Goal: Task Accomplishment & Management: Use online tool/utility

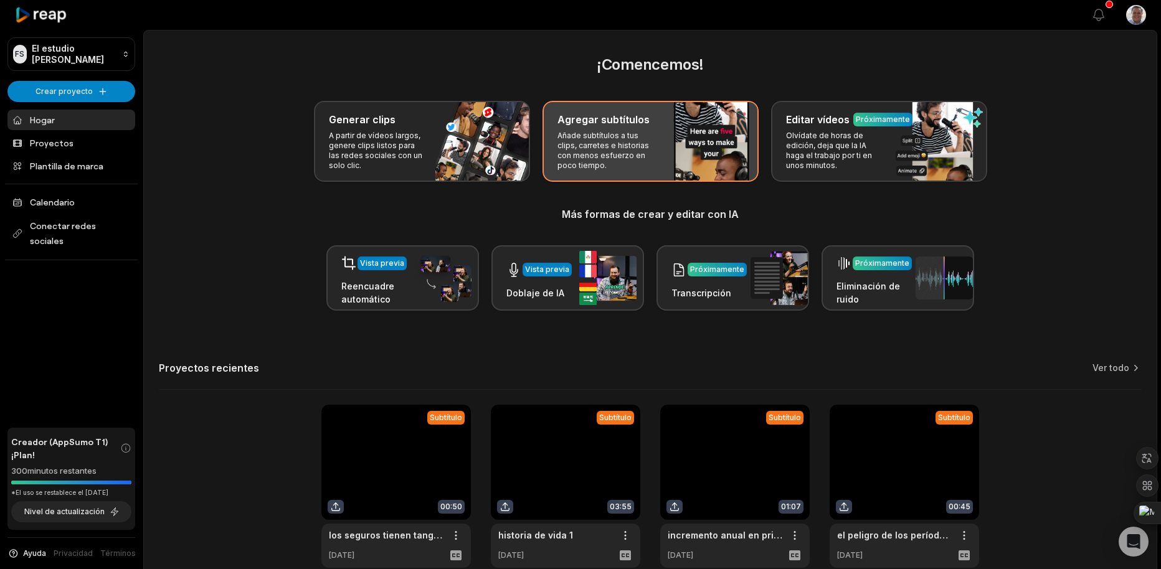
click at [607, 145] on p "Añade subtítulos a tus clips, carretes e historias con menos esfuerzo en poco t…" at bounding box center [606, 151] width 97 height 40
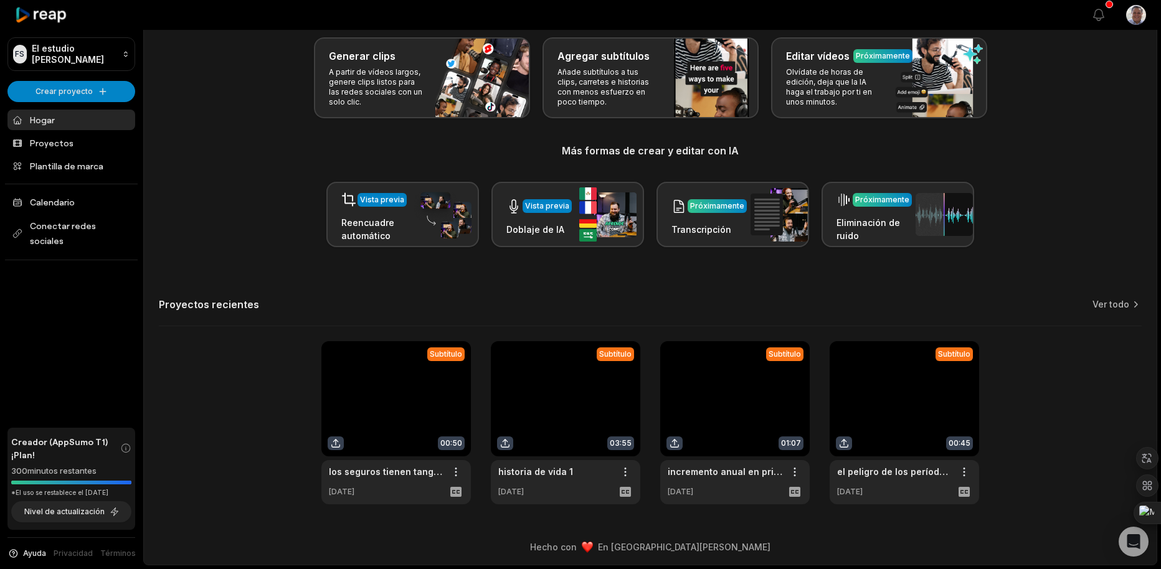
scroll to position [118, 0]
click at [1108, 298] on link "Ver todo" at bounding box center [1111, 304] width 37 height 12
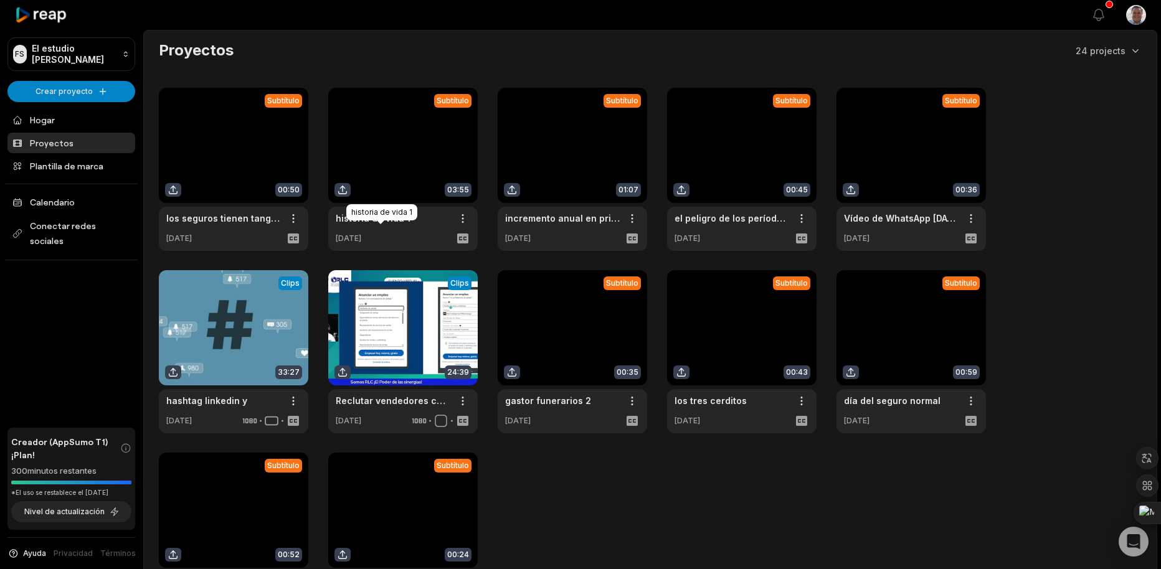
click at [402, 225] on link "historia de vida 1" at bounding box center [373, 218] width 75 height 13
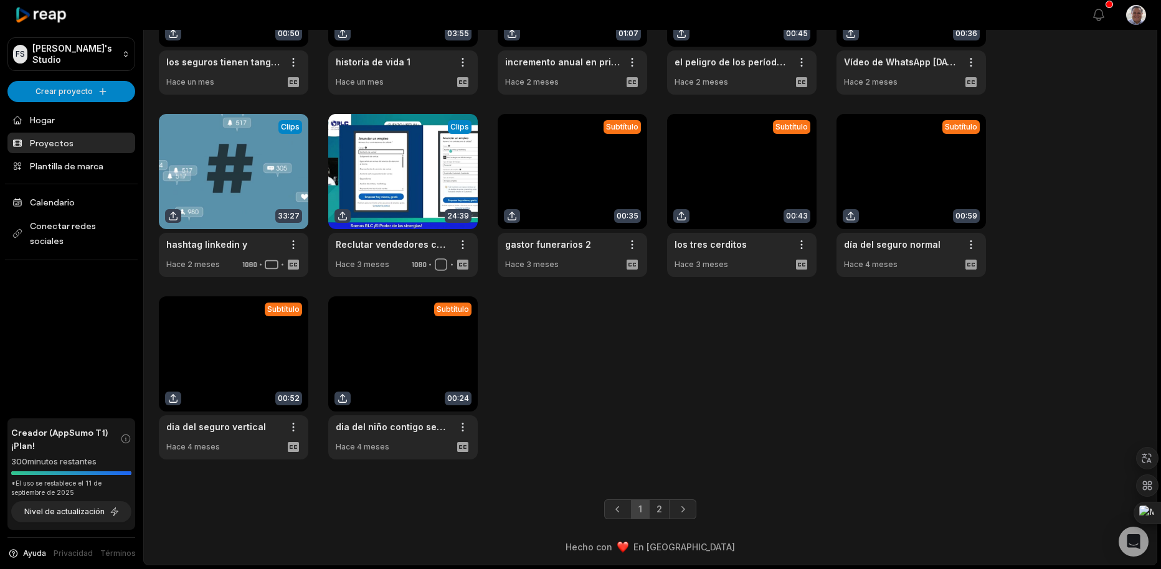
scroll to position [184, 0]
click at [665, 509] on link "2" at bounding box center [659, 510] width 21 height 20
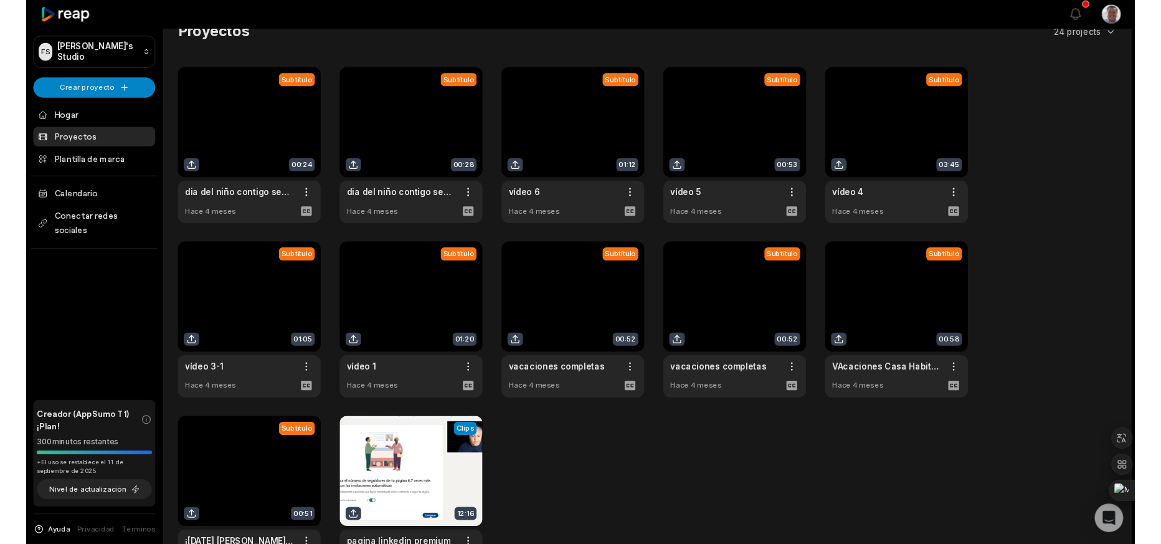
scroll to position [0, 0]
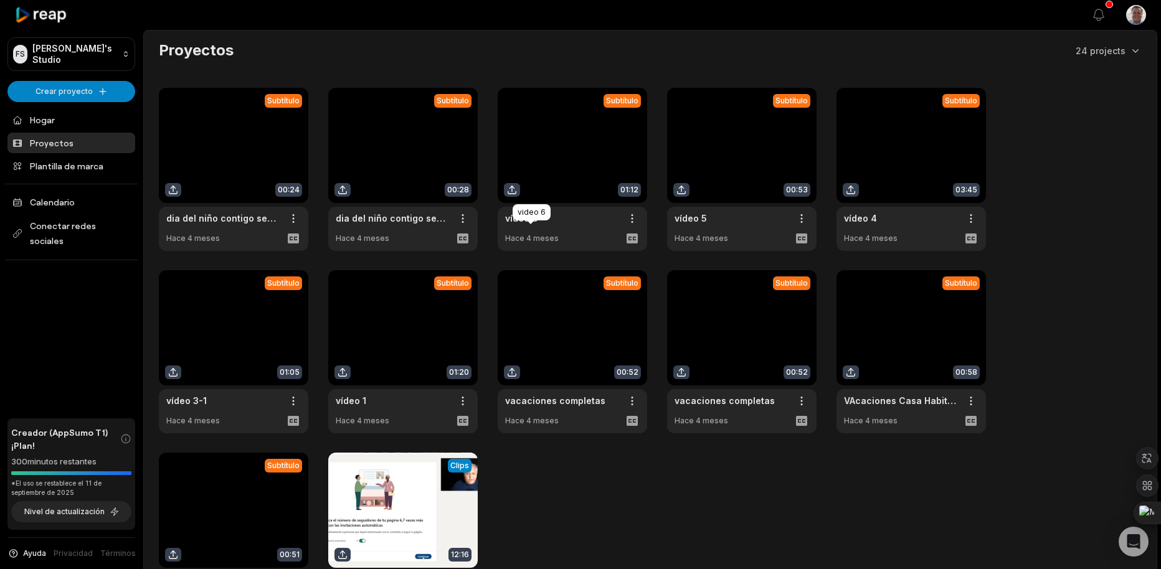
click at [537, 225] on link "vídeo 6" at bounding box center [521, 218] width 33 height 13
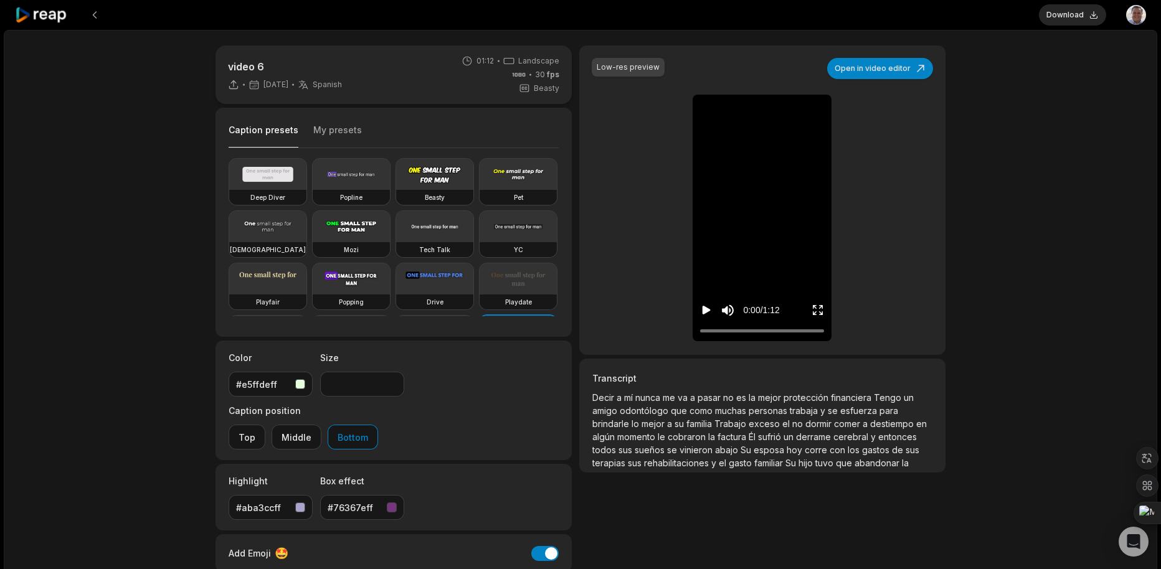
click at [708, 315] on icon "Play video" at bounding box center [707, 310] width 8 height 9
click at [758, 138] on video at bounding box center [762, 117] width 87 height 44
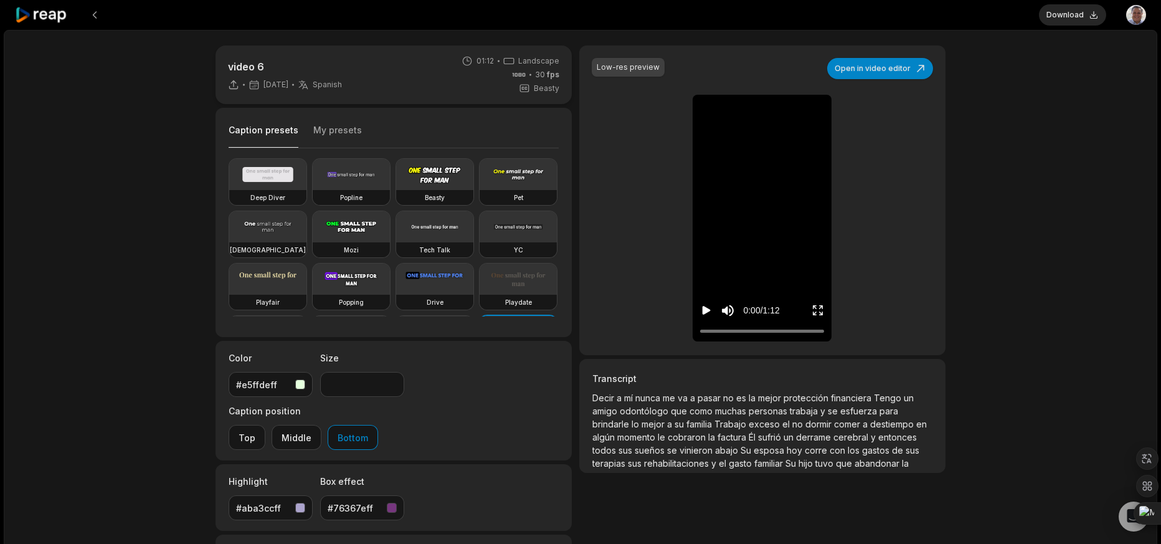
drag, startPoint x: 728, startPoint y: 333, endPoint x: 690, endPoint y: 342, distance: 39.6
click at [690, 342] on div "Low-res preview Open in video editor Decir Decir a a mí mí nunca nunca me me va…" at bounding box center [762, 200] width 366 height 310
click at [706, 315] on icon "Play video" at bounding box center [707, 310] width 8 height 9
click at [707, 317] on icon "Pause video" at bounding box center [706, 310] width 12 height 12
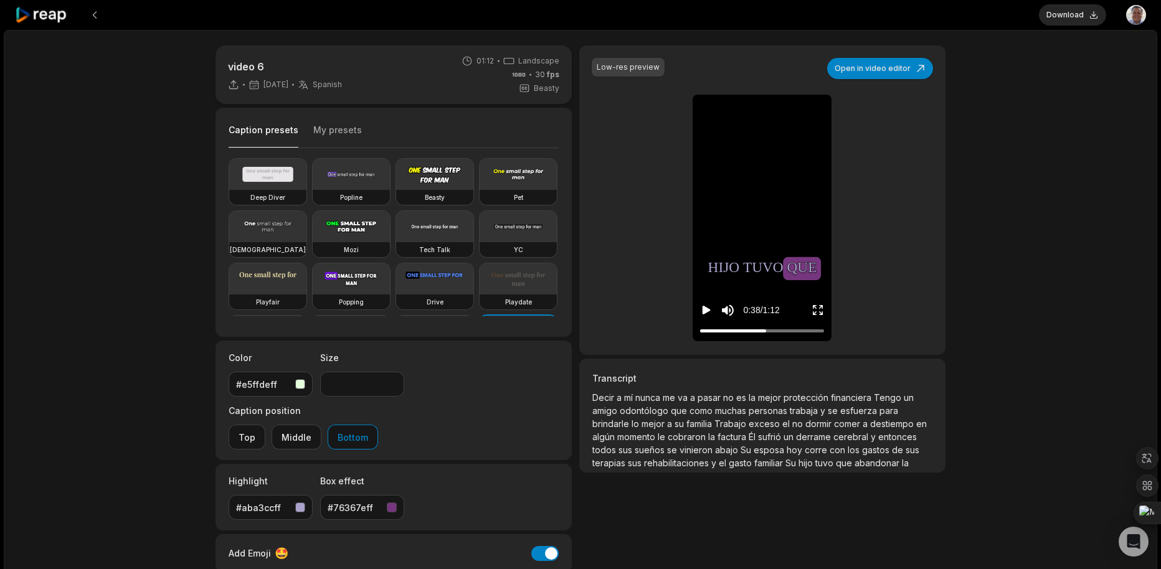
click at [50, 23] on icon at bounding box center [41, 15] width 53 height 17
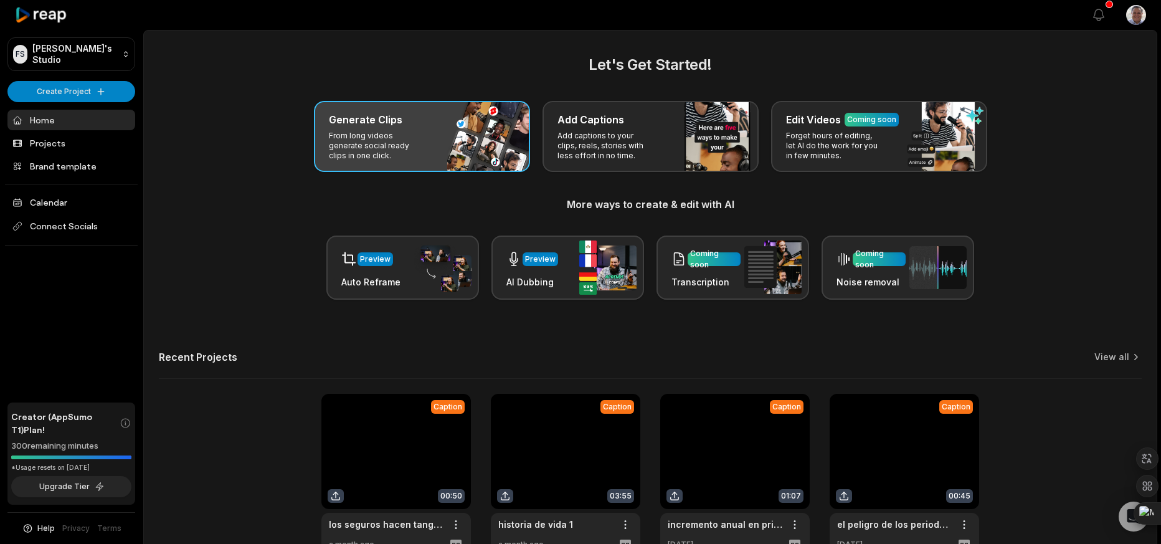
click at [409, 160] on p "From long videos generate social ready clips in one click." at bounding box center [377, 146] width 97 height 30
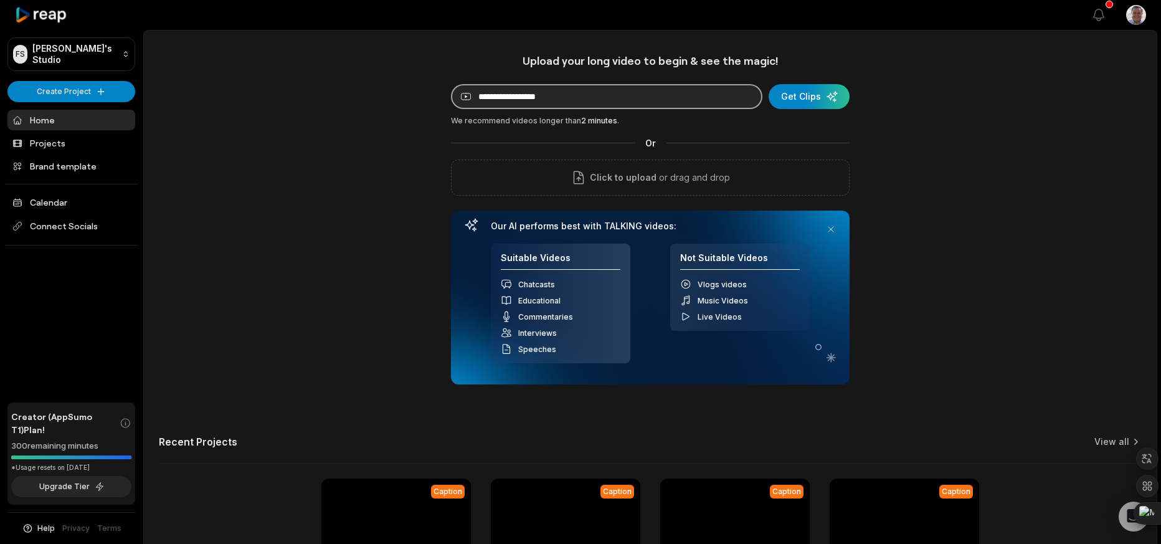
click at [513, 102] on input at bounding box center [607, 96] width 312 height 25
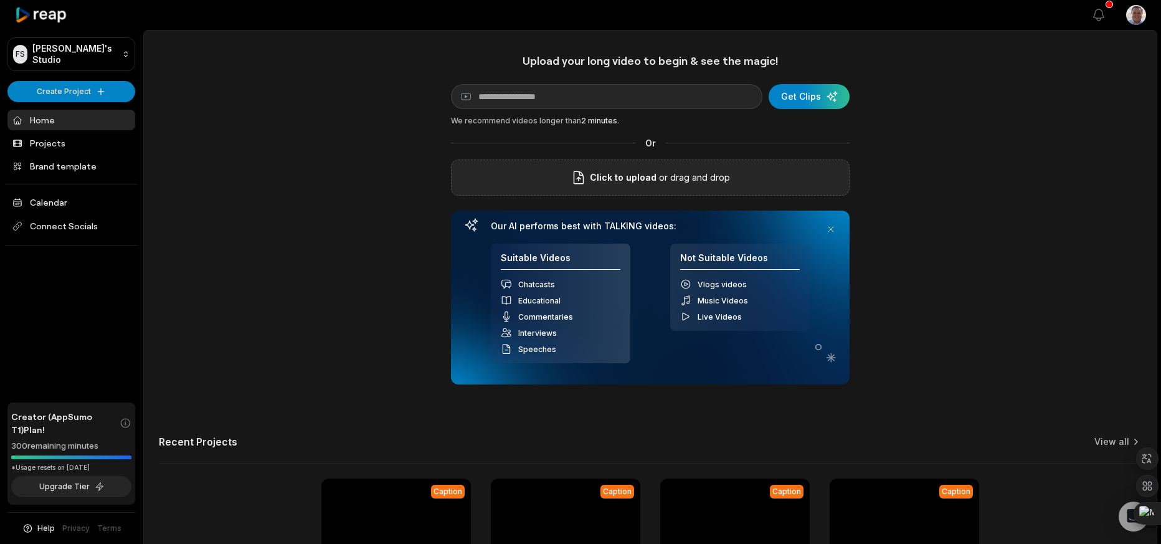
click at [590, 185] on span "Click to upload" at bounding box center [623, 177] width 67 height 15
click at [0, 0] on input "Click to upload" at bounding box center [0, 0] width 0 height 0
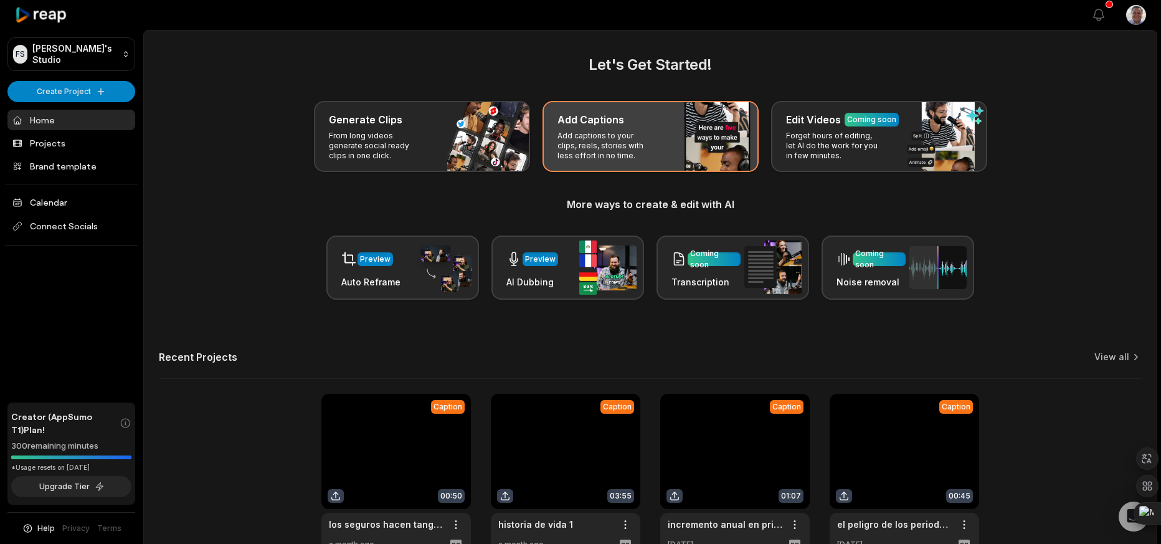
click at [637, 156] on p "Add captions to your clips, reels, stories with less effort in no time." at bounding box center [606, 146] width 97 height 30
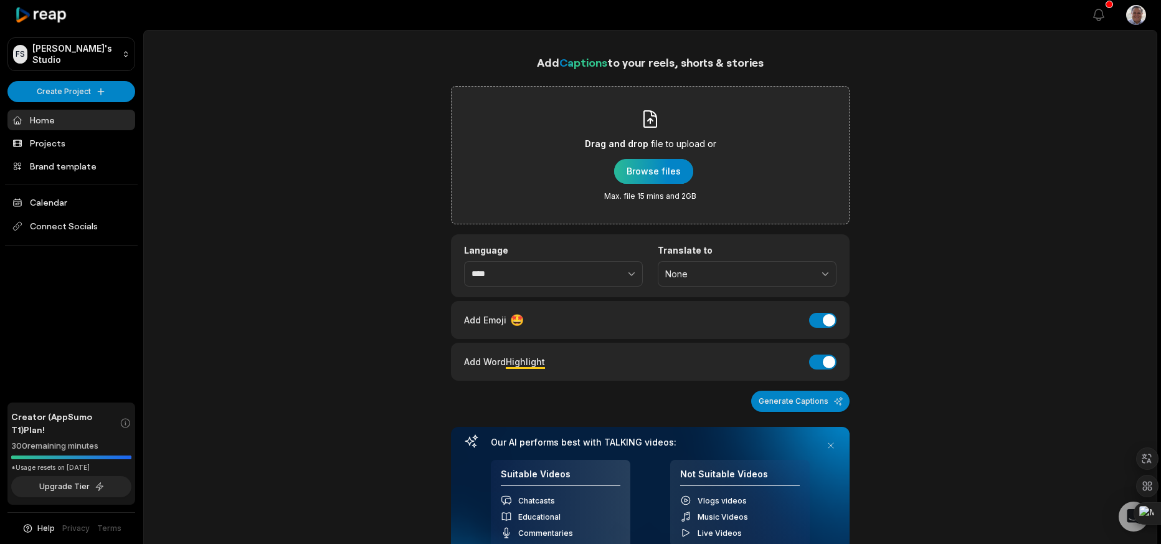
click at [669, 184] on div "button" at bounding box center [653, 171] width 79 height 25
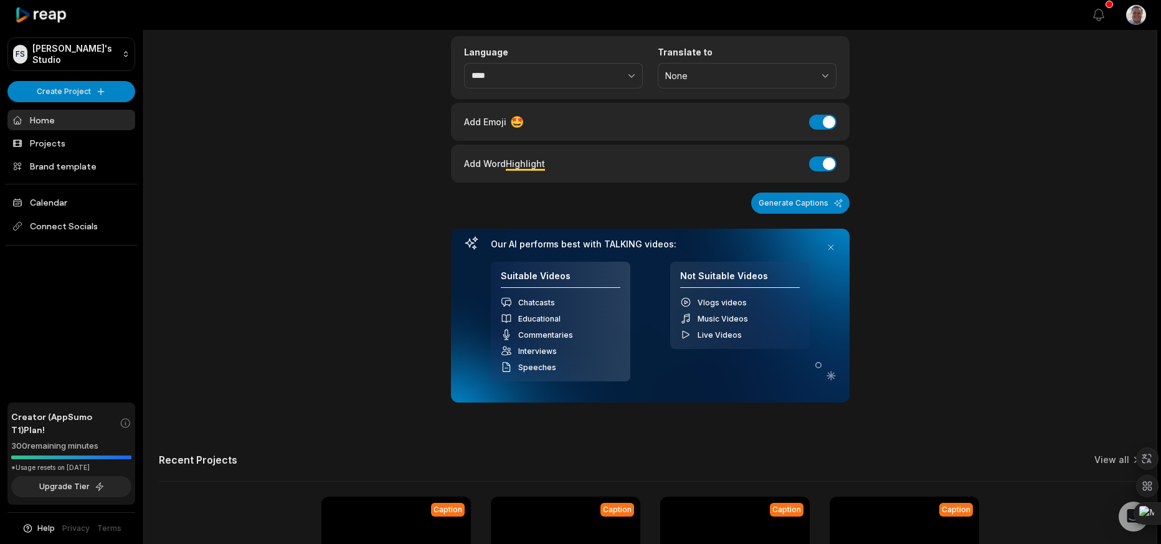
scroll to position [125, 0]
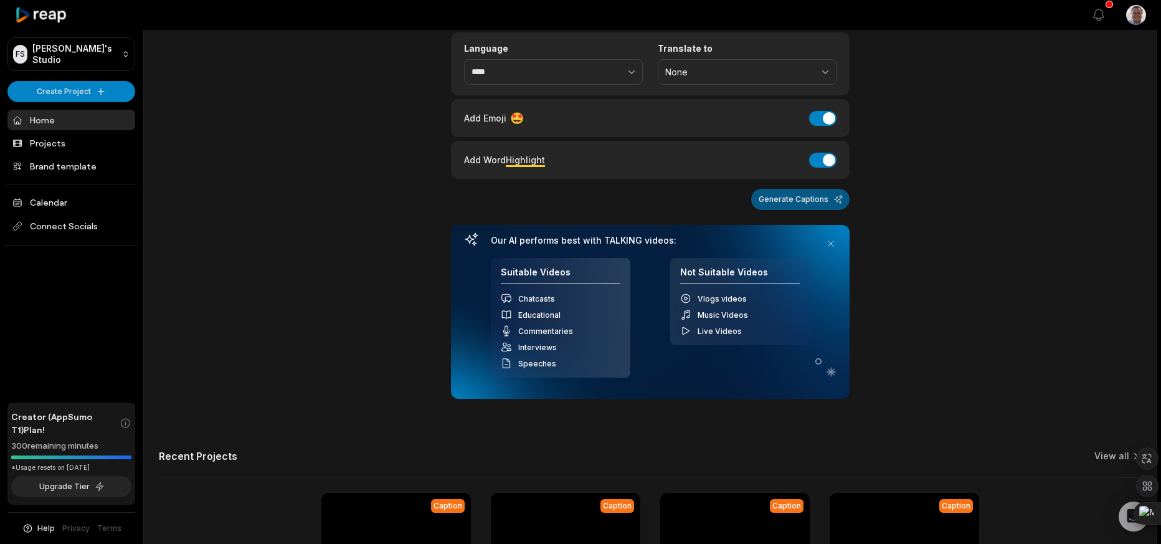
click at [790, 210] on button "Generate Captions" at bounding box center [800, 199] width 98 height 21
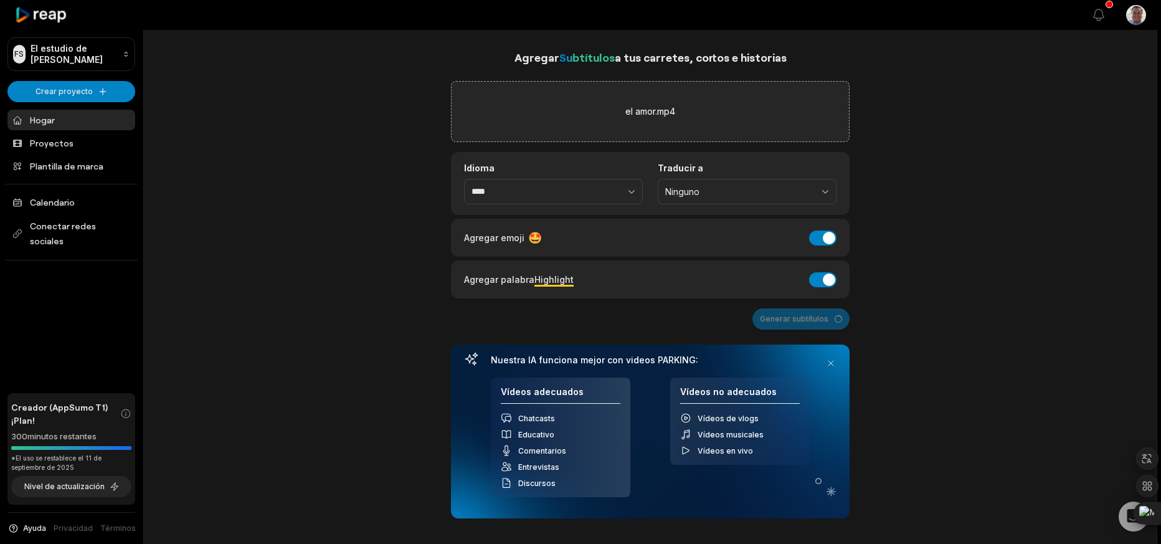
scroll to position [0, 0]
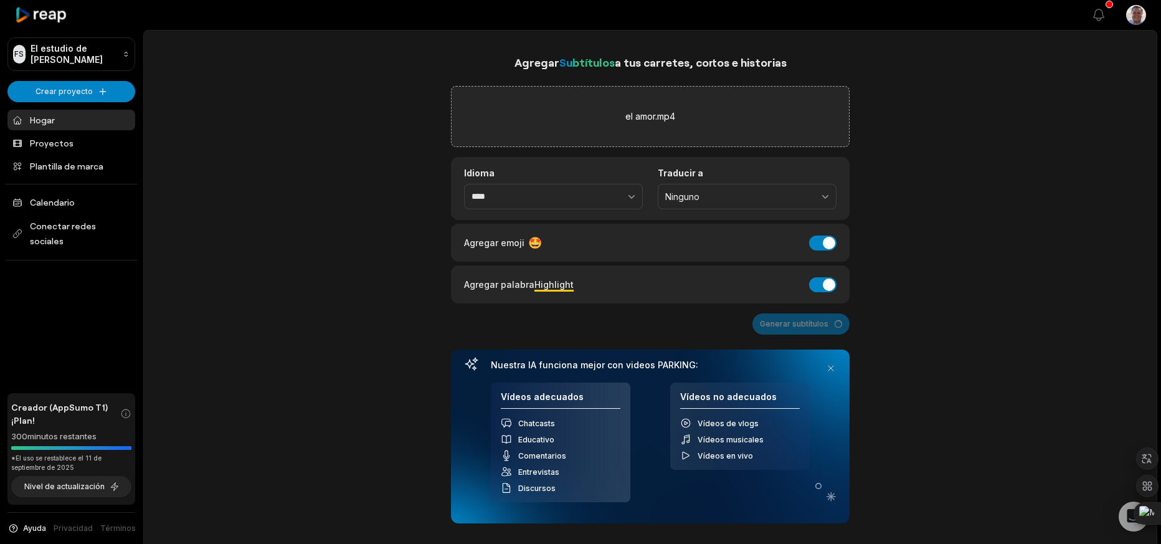
click at [657, 119] on div "el amor.mp4" at bounding box center [650, 116] width 399 height 61
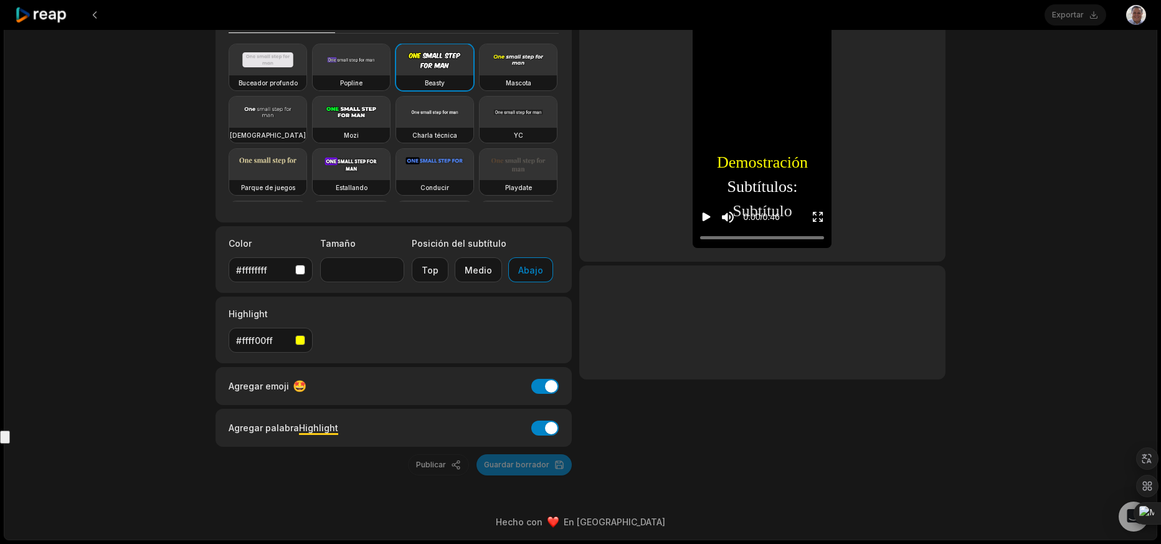
scroll to position [130, 0]
click at [393, 282] on input "**" at bounding box center [362, 269] width 84 height 25
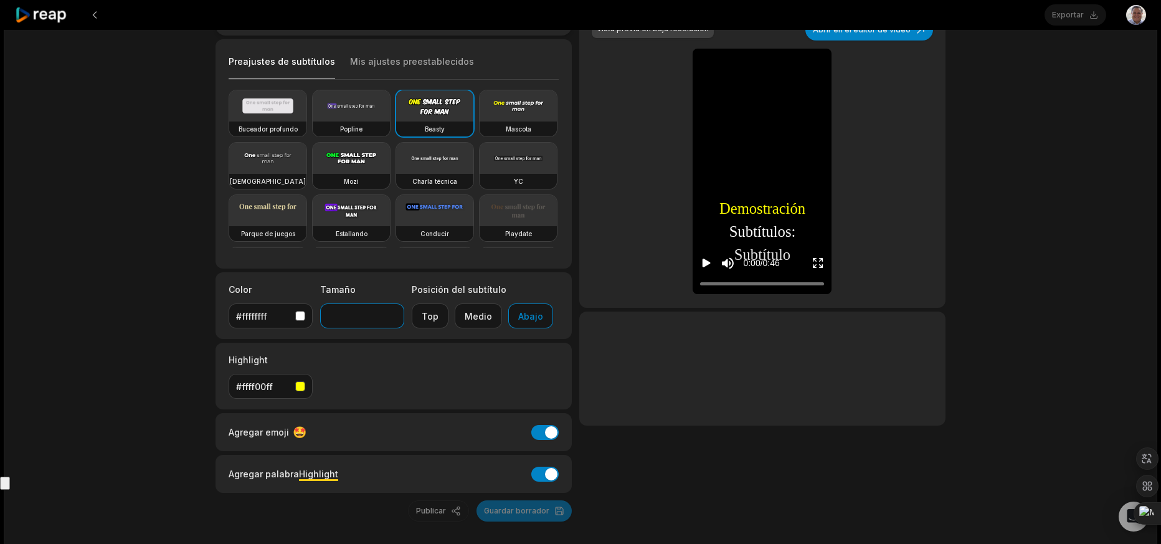
scroll to position [67, 0]
click at [361, 477] on div at bounding box center [580, 484] width 1161 height 15
click at [10, 478] on input "picture-in-picture-button" at bounding box center [5, 484] width 10 height 13
click at [334, 123] on video at bounding box center [351, 107] width 77 height 31
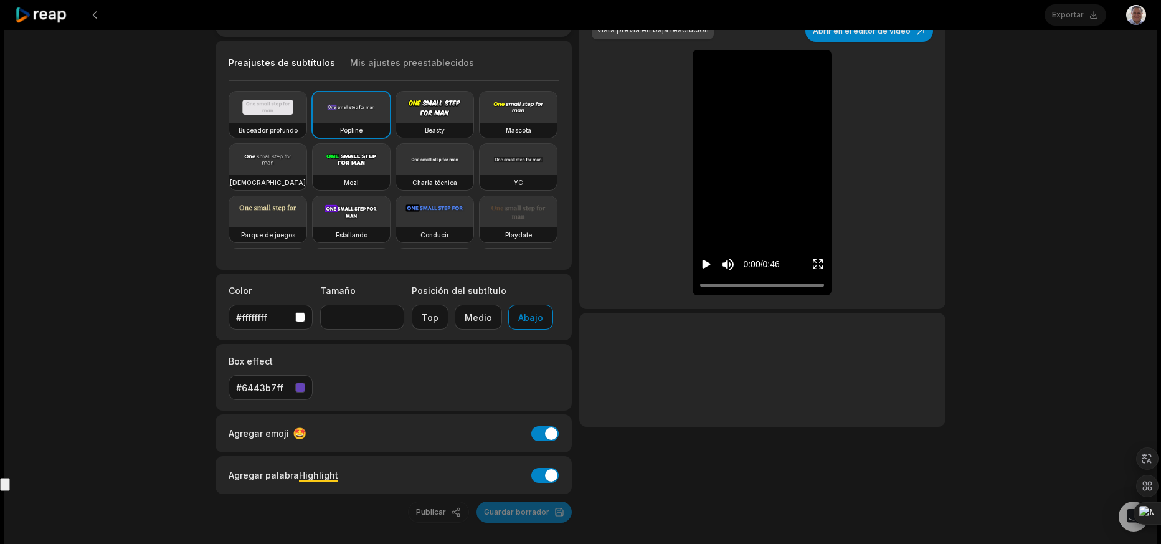
click at [10, 478] on input "picture-in-picture-button" at bounding box center [5, 484] width 10 height 13
click at [287, 123] on video at bounding box center [267, 107] width 77 height 31
click at [265, 477] on div at bounding box center [580, 484] width 1161 height 15
click at [262, 138] on html "Exportar Abrir menú de usuario el amor Hace unos segundos 00:46 Retrato 29.9913…" at bounding box center [580, 205] width 1161 height 544
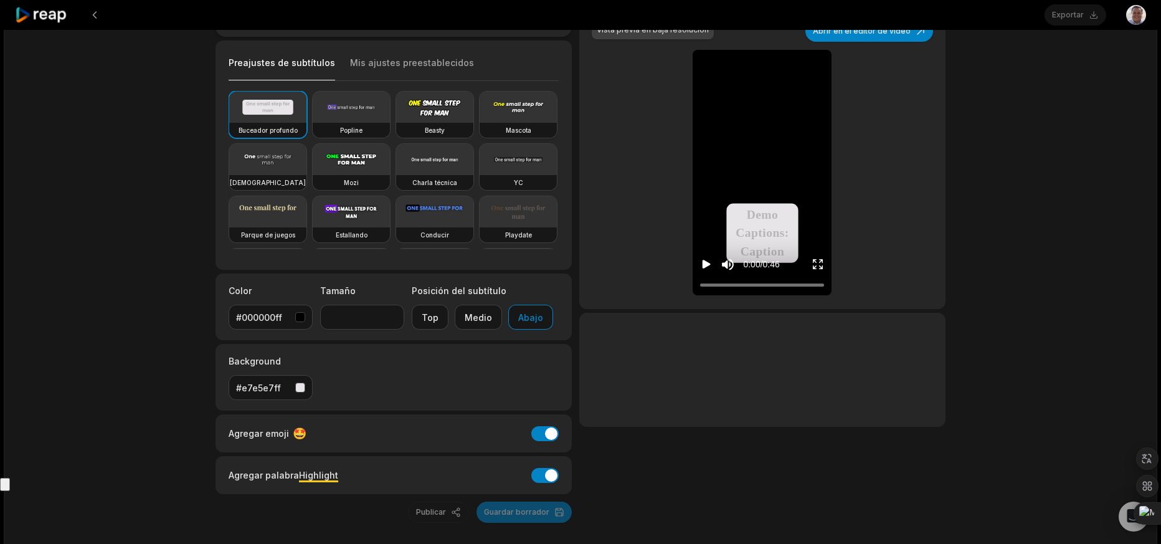
click at [480, 123] on video at bounding box center [518, 107] width 77 height 31
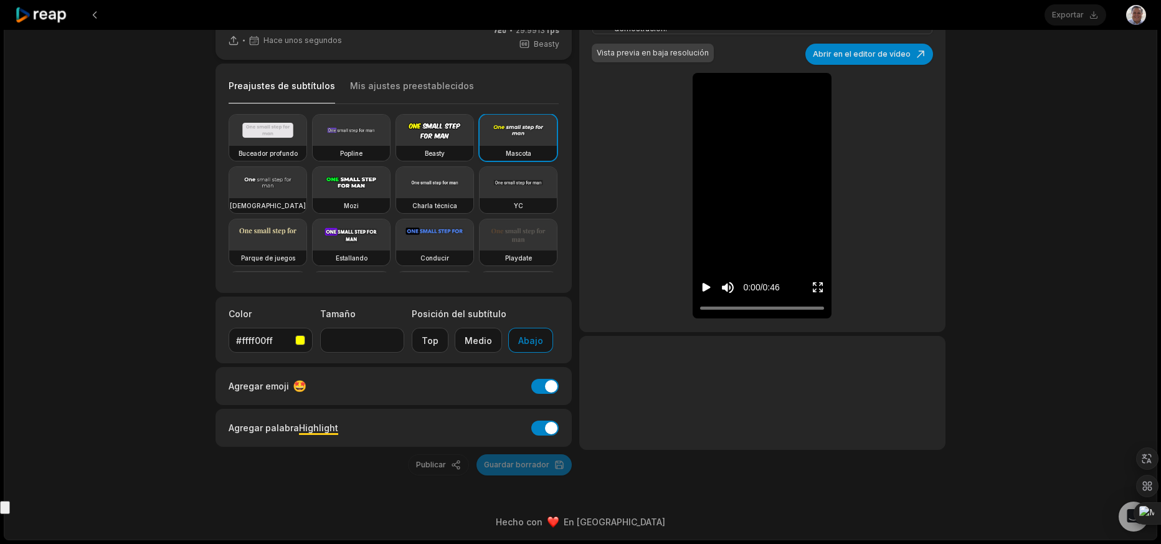
click at [480, 146] on video at bounding box center [518, 130] width 77 height 31
click at [374, 500] on div at bounding box center [580, 507] width 1161 height 15
click at [10, 501] on input "picture-in-picture-button" at bounding box center [5, 507] width 10 height 13
click at [307, 238] on video at bounding box center [267, 234] width 77 height 31
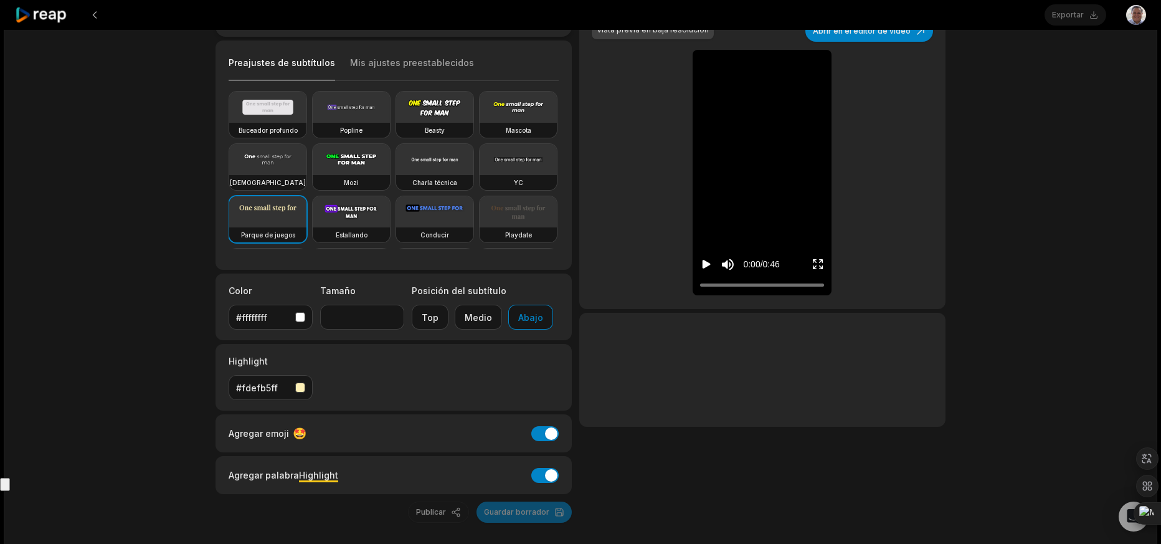
click at [375, 477] on div at bounding box center [580, 484] width 1161 height 15
click at [480, 175] on video at bounding box center [518, 159] width 77 height 31
click at [390, 175] on video at bounding box center [351, 159] width 77 height 31
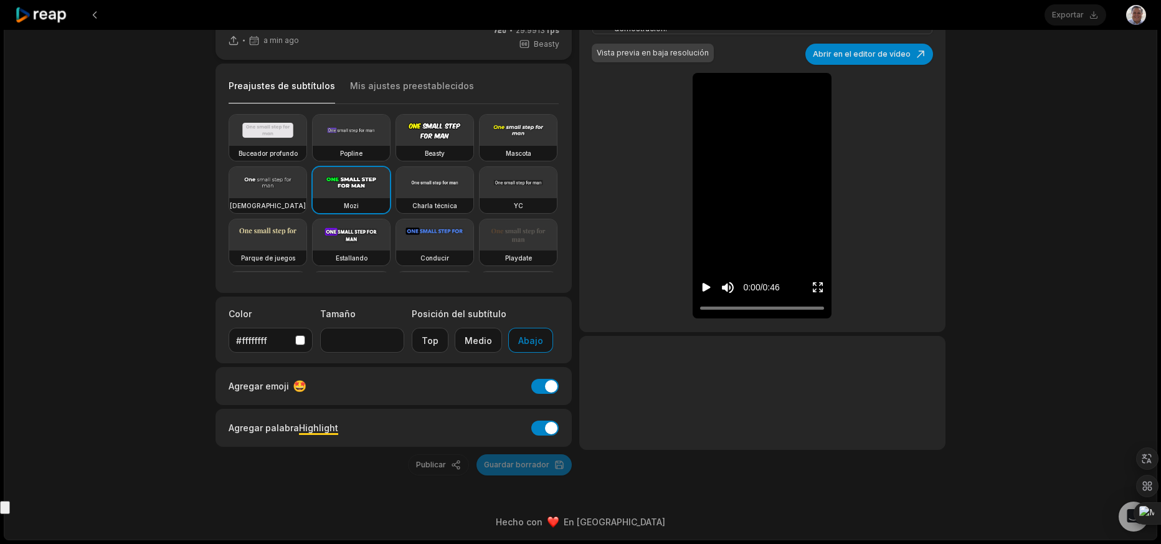
click at [460, 500] on div at bounding box center [580, 507] width 1161 height 15
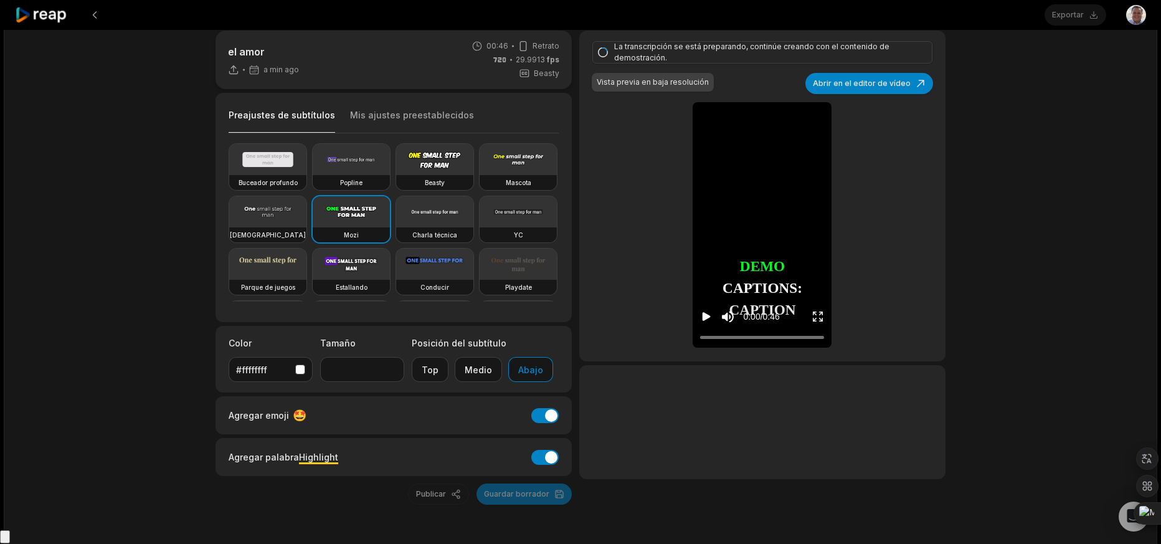
scroll to position [0, 0]
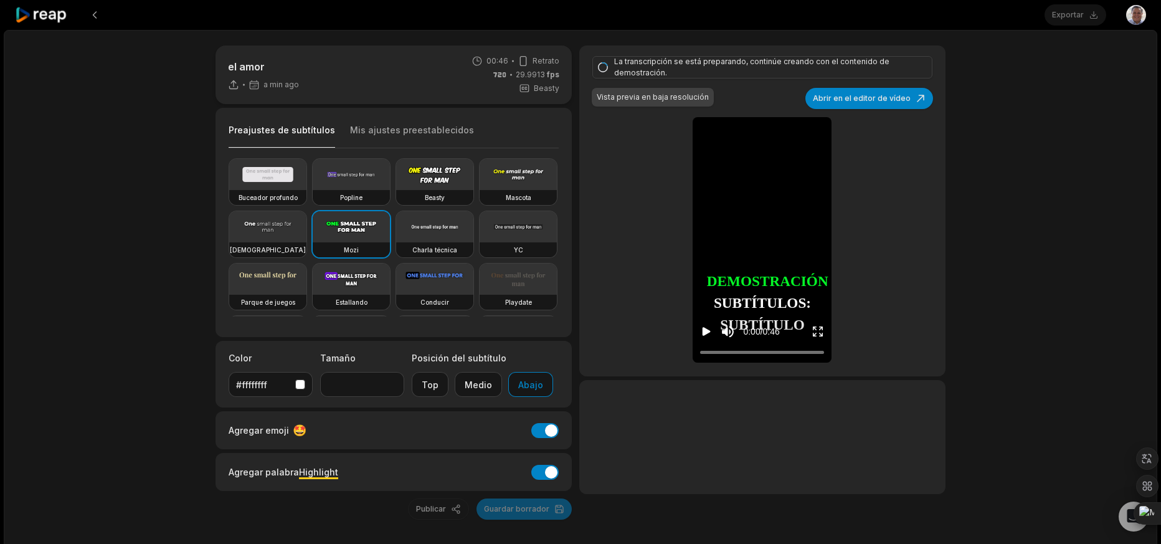
click at [918, 309] on div "La transcripción se está preparando, continúe creando con el contenido de demos…" at bounding box center [762, 210] width 366 height 331
type input "**"
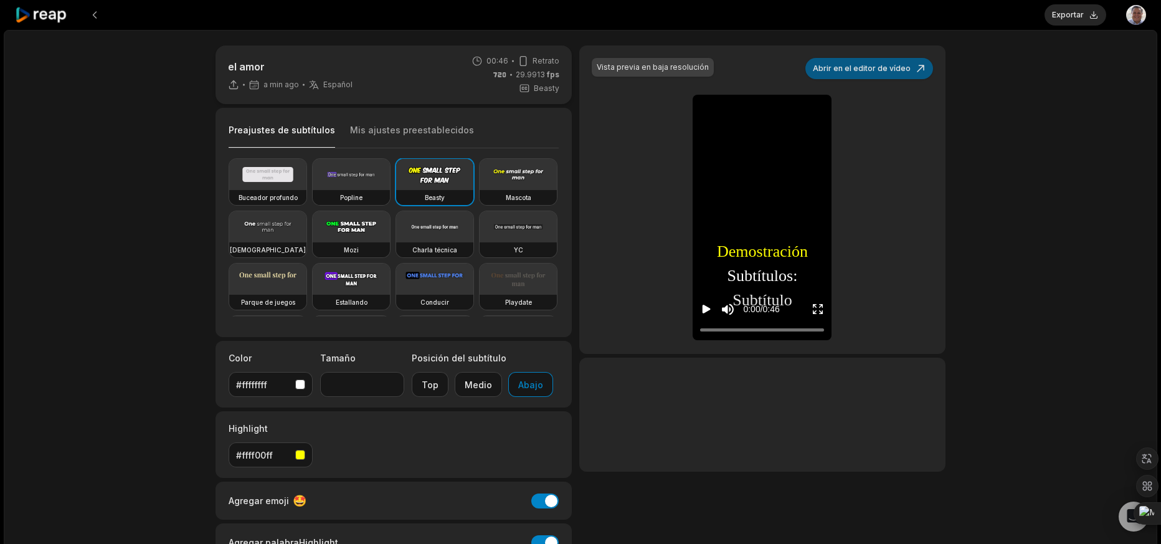
click at [854, 79] on button "Abrir en el editor de vídeo" at bounding box center [870, 68] width 128 height 21
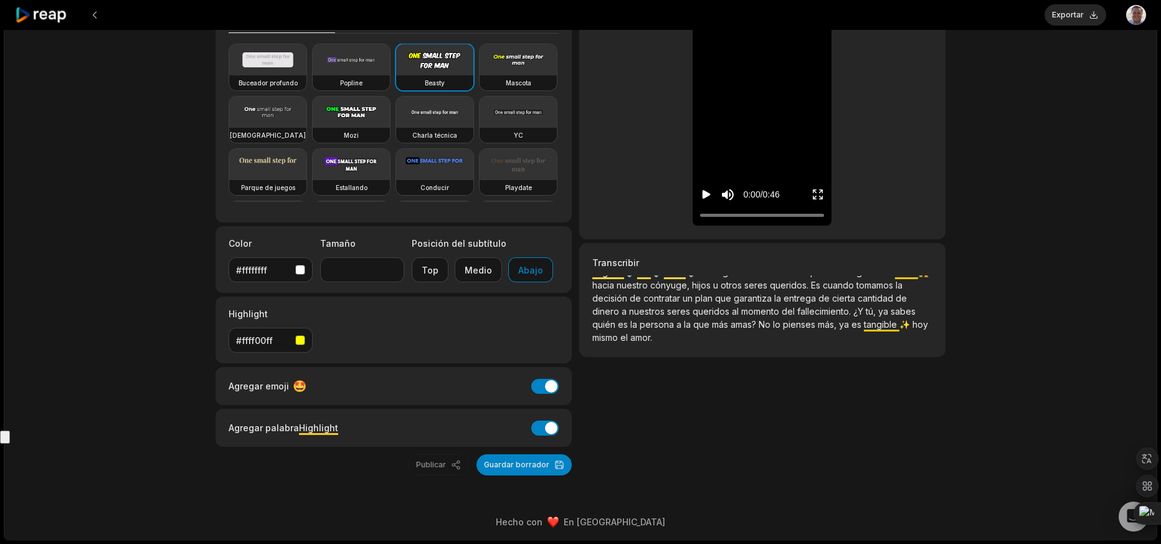
scroll to position [219, 0]
click at [496, 462] on button "Guardar borrador" at bounding box center [524, 464] width 95 height 21
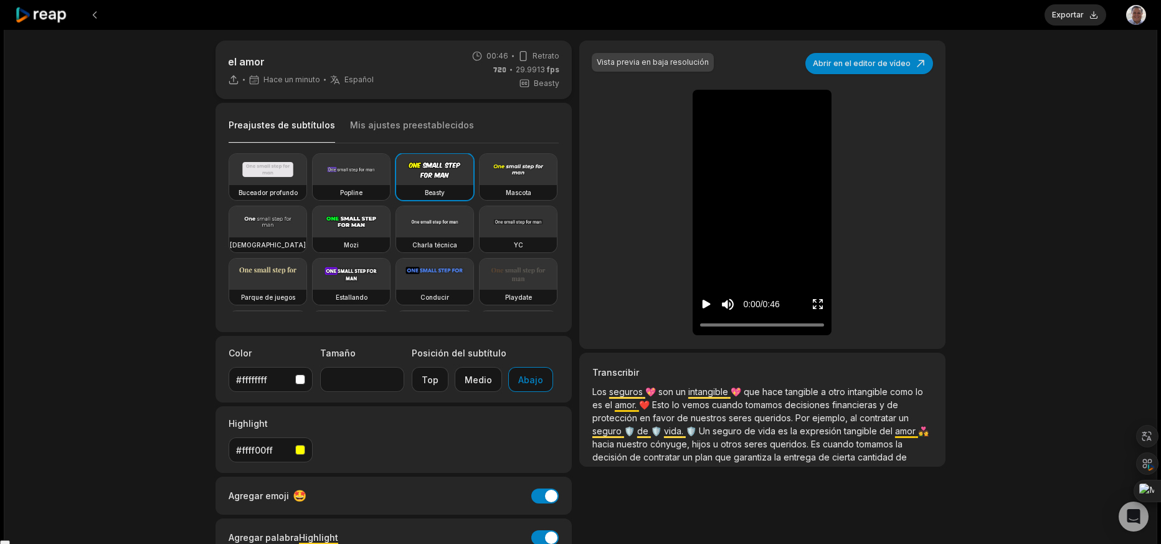
click at [703, 309] on icon "Play video" at bounding box center [707, 304] width 8 height 9
click at [709, 307] on icon "Pause video" at bounding box center [709, 304] width 2 height 9
